Goal: Use online tool/utility: Utilize a website feature to perform a specific function

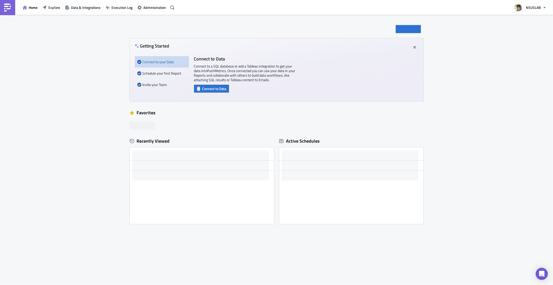
click at [79, 122] on div "New Getting Started Connect to your Data Schedule your first Report Invite your…" at bounding box center [276, 150] width 553 height 271
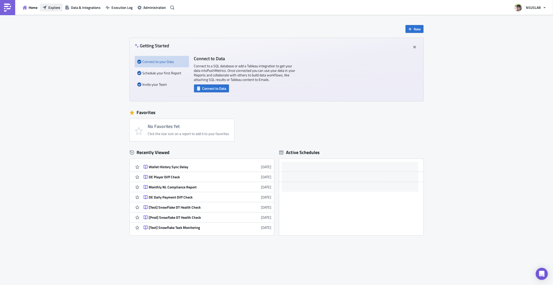
click at [55, 7] on span "Explore" at bounding box center [54, 7] width 12 height 5
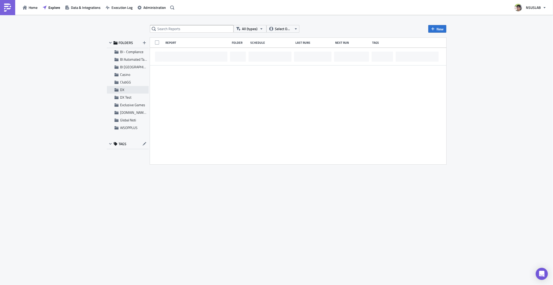
click at [124, 88] on span "DX" at bounding box center [133, 90] width 27 height 5
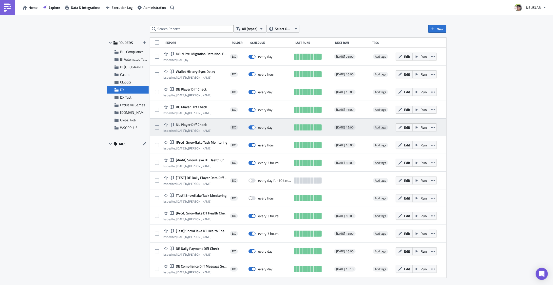
click at [198, 126] on span "NL Player Diff Check" at bounding box center [191, 125] width 32 height 5
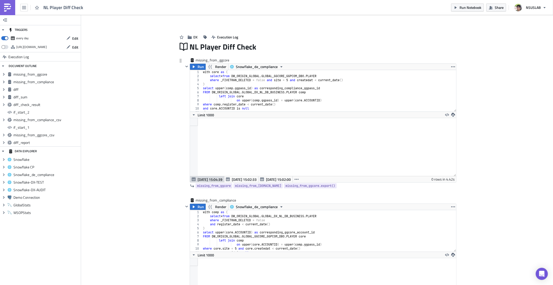
scroll to position [58, 266]
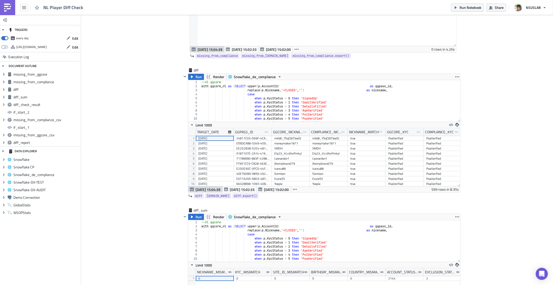
scroll to position [264, 0]
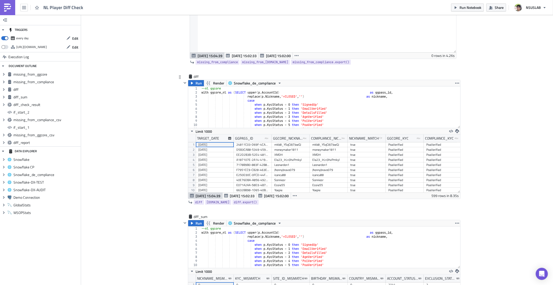
click at [322, 106] on div "--nl ggcore with ggcore_nl as ( SELECT upper ( p . AccountId ) as ggpass_id , r…" at bounding box center [328, 112] width 257 height 50
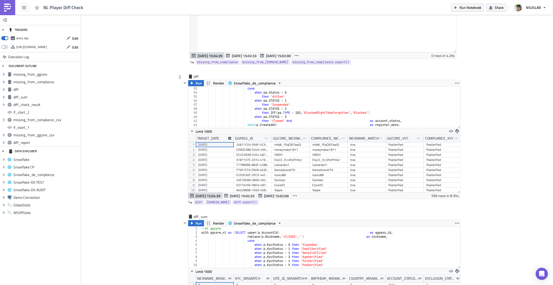
scroll to position [211, 0]
click at [273, 111] on div "case when pa . Status = 0 then 'Active' when pa . STATUS = 1 then 'Suspended' w…" at bounding box center [328, 112] width 257 height 50
click at [269, 110] on div "case when pa . Status = 0 then 'Active' when pa . STATUS = 1 then 'Suspended' w…" at bounding box center [328, 112] width 257 height 50
click at [328, 113] on div "case when pa . Status = 0 then 'Active' when pa . STATUS = 1 then 'Suspended' w…" at bounding box center [328, 112] width 257 height 50
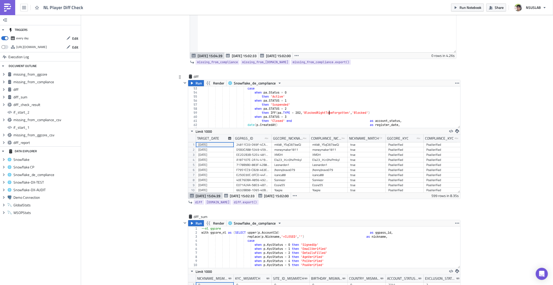
click at [328, 113] on div "case when pa . Status = 0 then 'Active' when pa . STATUS = 1 then 'Suspended' w…" at bounding box center [328, 112] width 257 height 50
click at [267, 115] on div "case when pa . Status = 0 then 'Active' when pa . STATUS = 1 then 'Suspended' w…" at bounding box center [328, 112] width 257 height 50
drag, startPoint x: 271, startPoint y: 113, endPoint x: 359, endPoint y: 114, distance: 88.2
click at [359, 114] on div "case when pa . Status = 0 then 'Active' when pa . STATUS = 1 then 'Suspended' w…" at bounding box center [328, 112] width 257 height 50
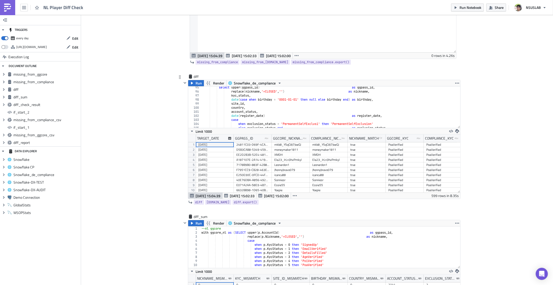
scroll to position [382, 0]
click at [259, 112] on div "select upper ( ggpass_id ) as ggpass_id , replace ( nickname , '=CLOSED' , '' )…" at bounding box center [329, 111] width 255 height 50
drag, startPoint x: 231, startPoint y: 111, endPoint x: 332, endPoint y: 111, distance: 101.6
click at [332, 111] on div "select upper ( ggpass_id ) as ggpass_id , replace ( nickname , '=CLOSED' , '' )…" at bounding box center [329, 111] width 255 height 50
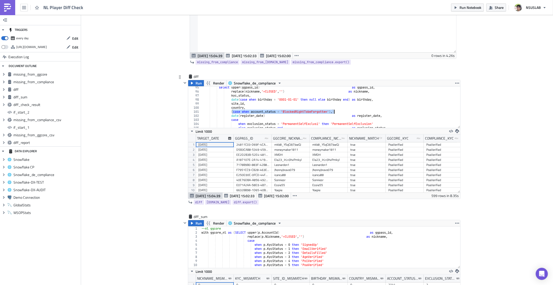
paste textarea "IFF(ACCOUNT_STATUS = 'BlockedRightTobeForgotten', 'Blocked', ACCOUNT_STATUS"
click at [353, 111] on div "select upper ( ggpass_id ) as ggpass_id , replace ( nickname , '=CLOSED' , '' )…" at bounding box center [329, 111] width 255 height 50
click at [242, 112] on div "select upper ( ggpass_id ) as ggpass_id , replace ( nickname , '=CLOSED' , '' )…" at bounding box center [329, 111] width 255 height 50
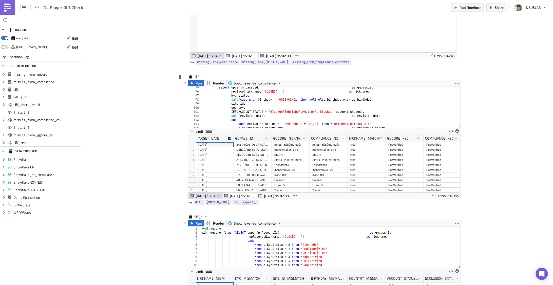
click at [242, 112] on div "select upper ( ggpass_id ) as ggpass_id , replace ( nickname , '=CLOSED' , '' )…" at bounding box center [329, 111] width 255 height 50
paste textarea "account_status"
click at [382, 110] on div "select upper ( ggpass_id ) as ggpass_id , replace ( nickname , '=CLOSED' , '' )…" at bounding box center [329, 111] width 255 height 50
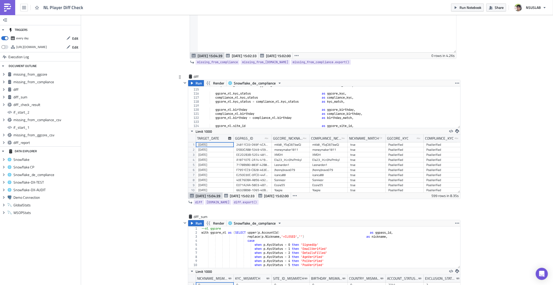
scroll to position [487, 0]
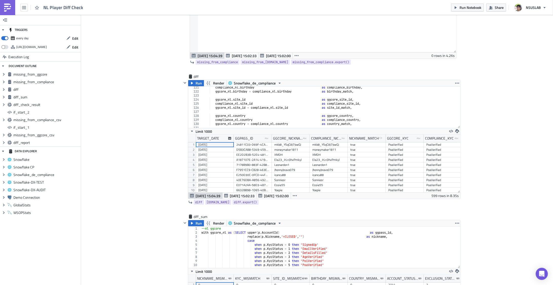
click at [469, 6] on span "Run Notebook" at bounding box center [470, 7] width 22 height 5
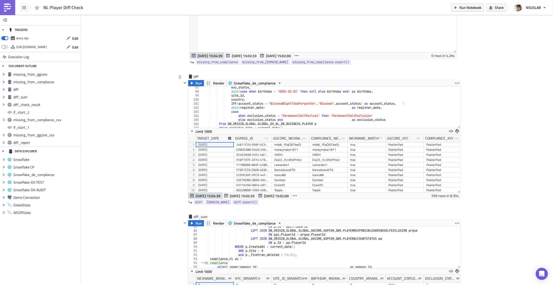
scroll to position [390, 0]
drag, startPoint x: 230, startPoint y: 104, endPoint x: 402, endPoint y: 103, distance: 171.2
click at [402, 103] on div "kyc_status , date ( case when birthday = '0001-01-01' then null else birthday e…" at bounding box center [329, 111] width 255 height 50
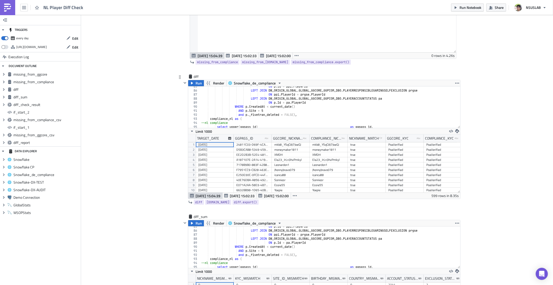
scroll to position [395, 0]
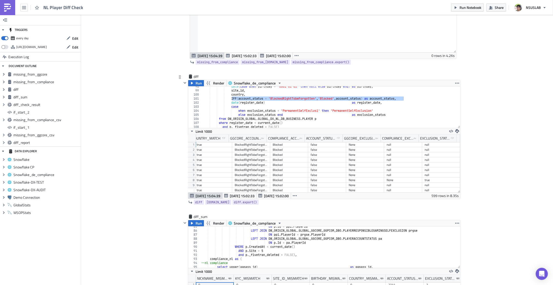
scroll to position [0, 0]
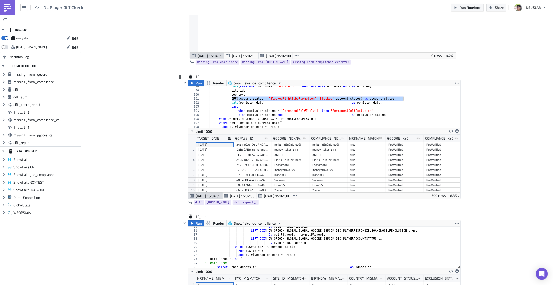
type textarea "date(register_date) as register_date,"
click at [274, 102] on div "date ( case when birthday = '0001-01-01' then null else birthday end ) as birth…" at bounding box center [329, 110] width 255 height 50
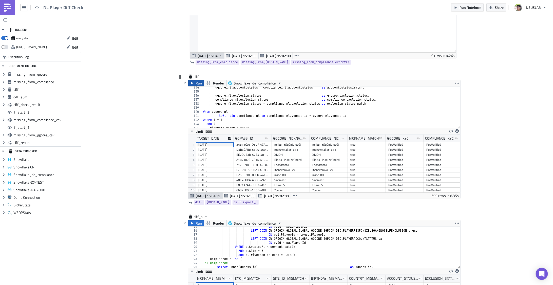
click at [193, 80] on button "Run" at bounding box center [196, 83] width 16 height 6
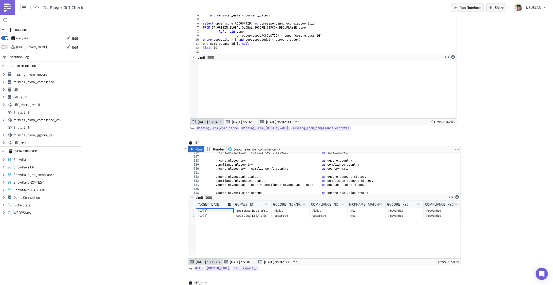
click at [23, 8] on icon "button" at bounding box center [24, 8] width 4 height 4
click at [60, 7] on span "NL Player Diff Check" at bounding box center [63, 8] width 40 height 6
click at [25, 8] on icon "button" at bounding box center [24, 7] width 4 height 3
click at [13, 5] on link at bounding box center [7, 7] width 15 height 15
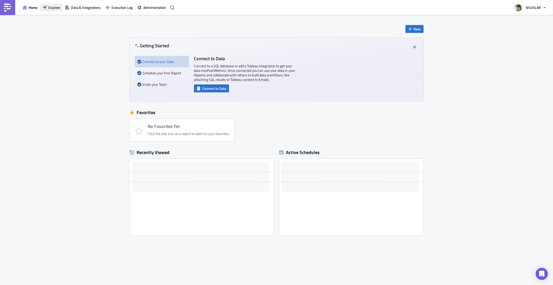
click at [45, 6] on icon "button" at bounding box center [45, 8] width 4 height 4
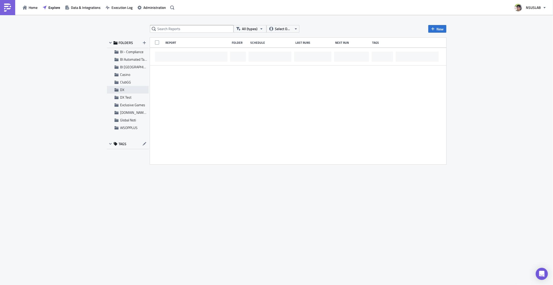
click at [122, 91] on span "DX" at bounding box center [122, 89] width 4 height 5
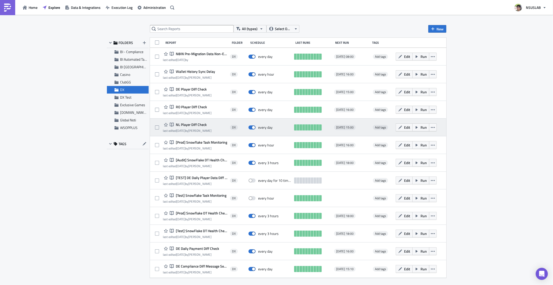
click at [201, 123] on span "NL Player Diff Check" at bounding box center [191, 125] width 32 height 5
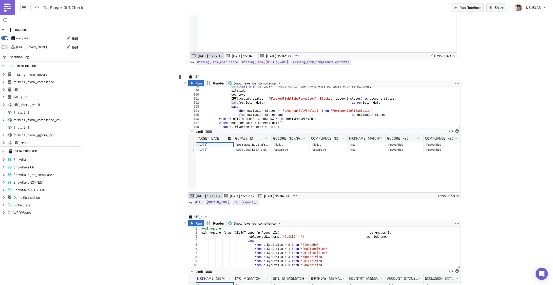
type textarea "IFF(account_status = 'BlockedRightTobeForgotten', 'Blocked', account_status) as…"
drag, startPoint x: 230, startPoint y: 98, endPoint x: 402, endPoint y: 98, distance: 171.7
click at [402, 98] on div "date ( case when birthday = '0001-01-01' then null else birthday end ) as birth…" at bounding box center [329, 110] width 255 height 50
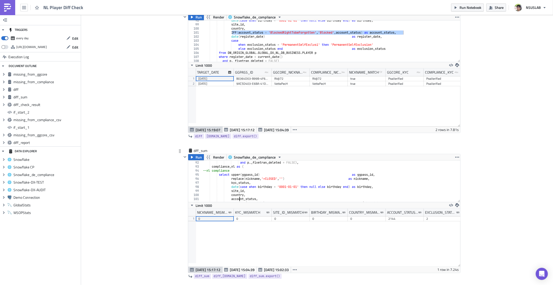
click at [238, 200] on div "and p . _fivetran_deleted = FALSE ) , compliance_nl as ( --nl compliance select…" at bounding box center [329, 186] width 255 height 50
click at [237, 200] on div "and p . _fivetran_deleted = FALSE ) , compliance_nl as ( --nl compliance select…" at bounding box center [329, 186] width 255 height 50
paste textarea "IFF(account_status = 'BlockedRightTobeForgotten', 'Blocked', account_status) as"
type textarea "IFF(account_status = 'BlockedRightTobeForgotten', 'Blocked', account_status) as…"
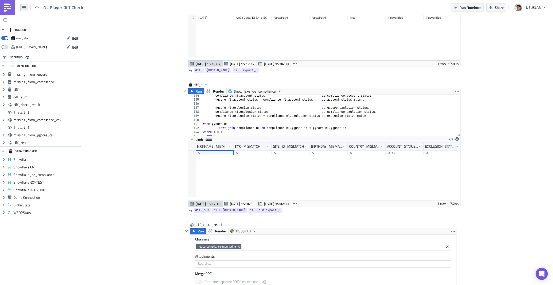
click at [24, 9] on icon "button" at bounding box center [24, 8] width 4 height 4
click at [39, 38] on link "Explore" at bounding box center [43, 35] width 43 height 8
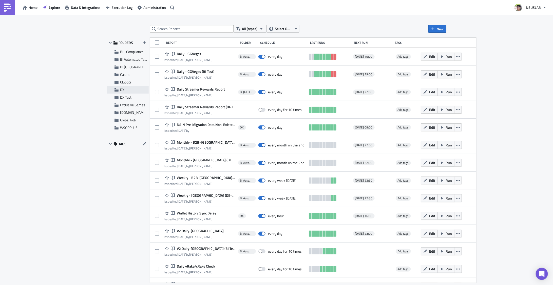
click at [123, 93] on div "DX" at bounding box center [128, 90] width 42 height 8
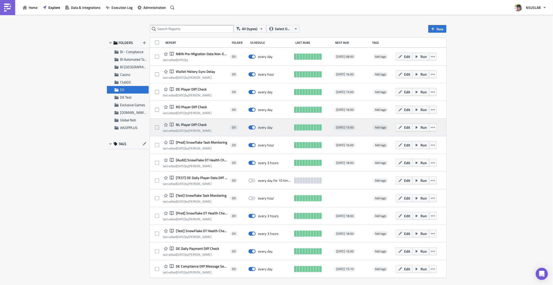
click at [191, 124] on span "NL Player Diff Check" at bounding box center [191, 125] width 32 height 5
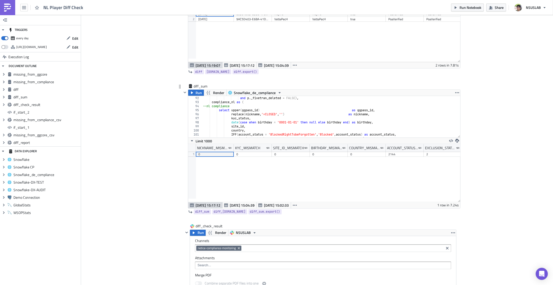
scroll to position [382, 0]
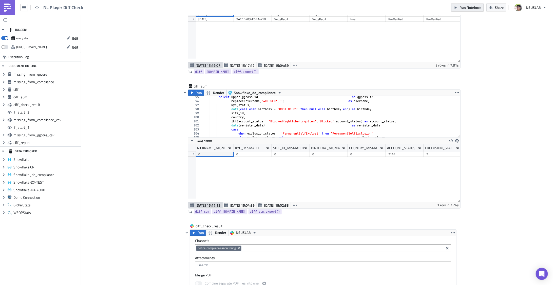
click at [464, 9] on span "Run Notebook" at bounding box center [470, 7] width 22 height 5
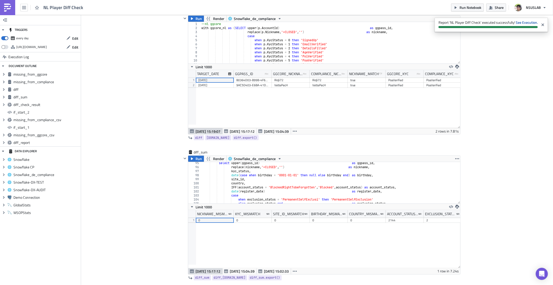
scroll to position [263, 0]
